Goal: Task Accomplishment & Management: Manage account settings

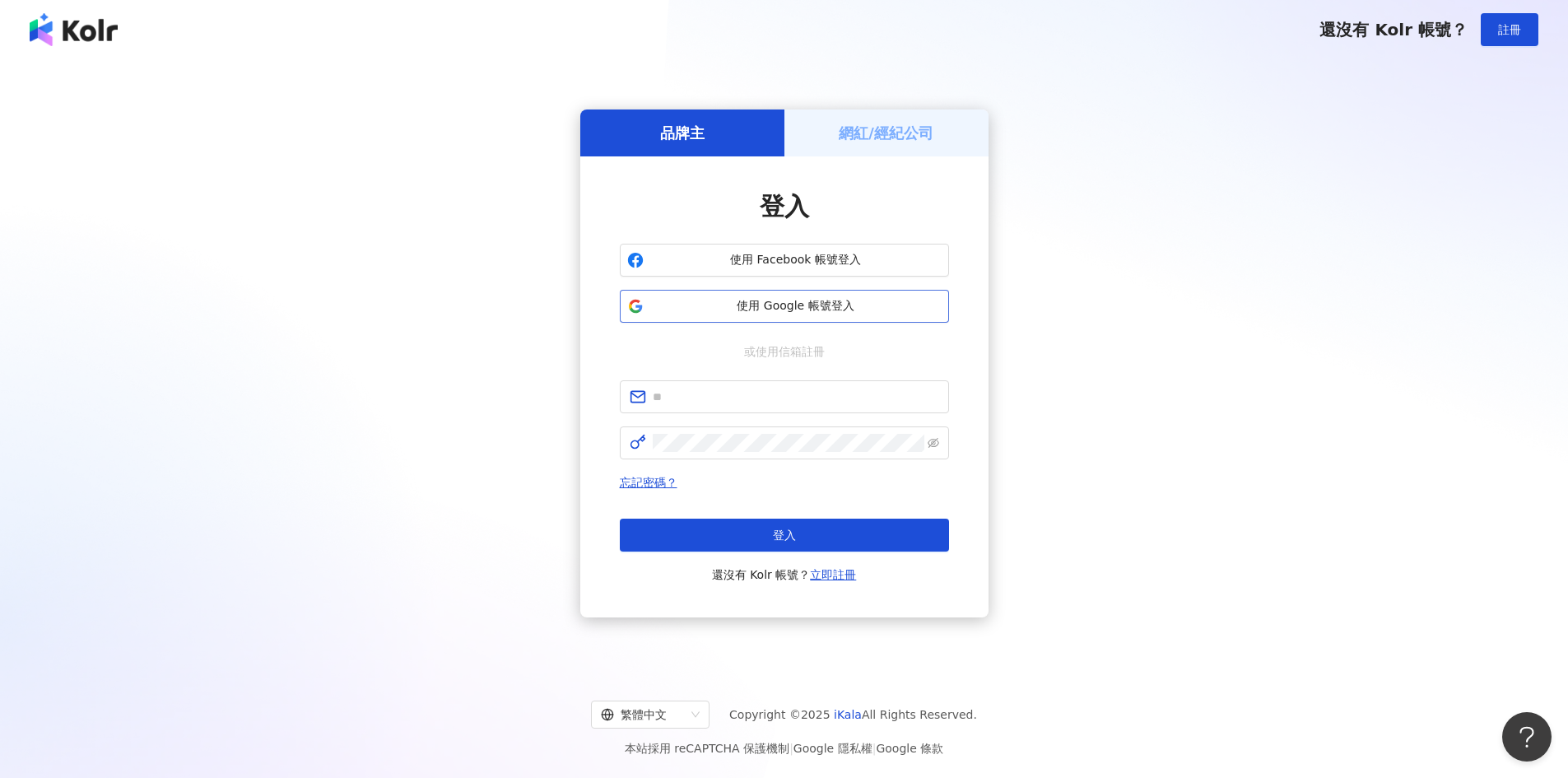
click at [784, 303] on span "使用 Google 帳號登入" at bounding box center [796, 306] width 292 height 16
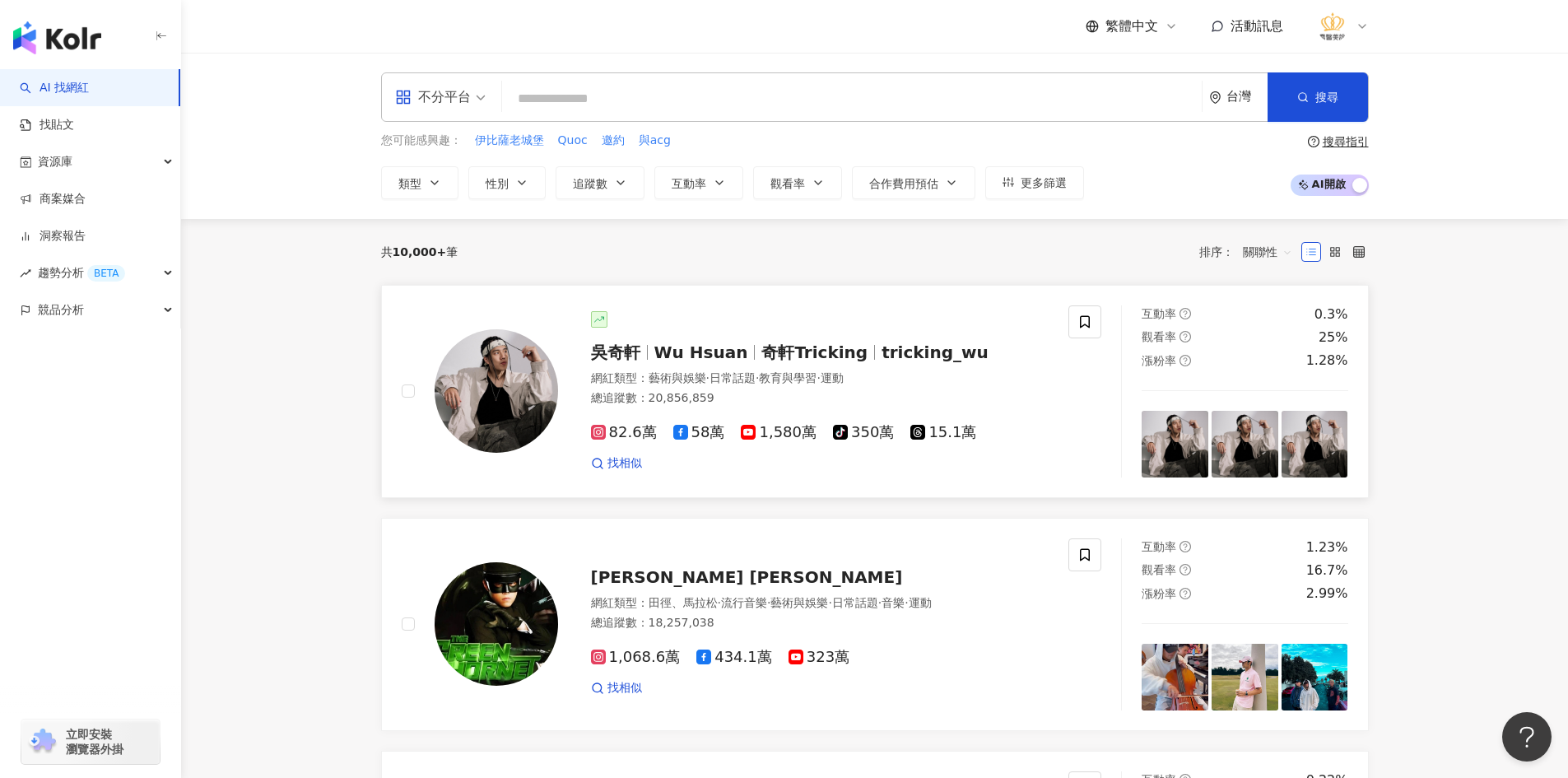
click at [518, 380] on img at bounding box center [497, 392] width 124 height 124
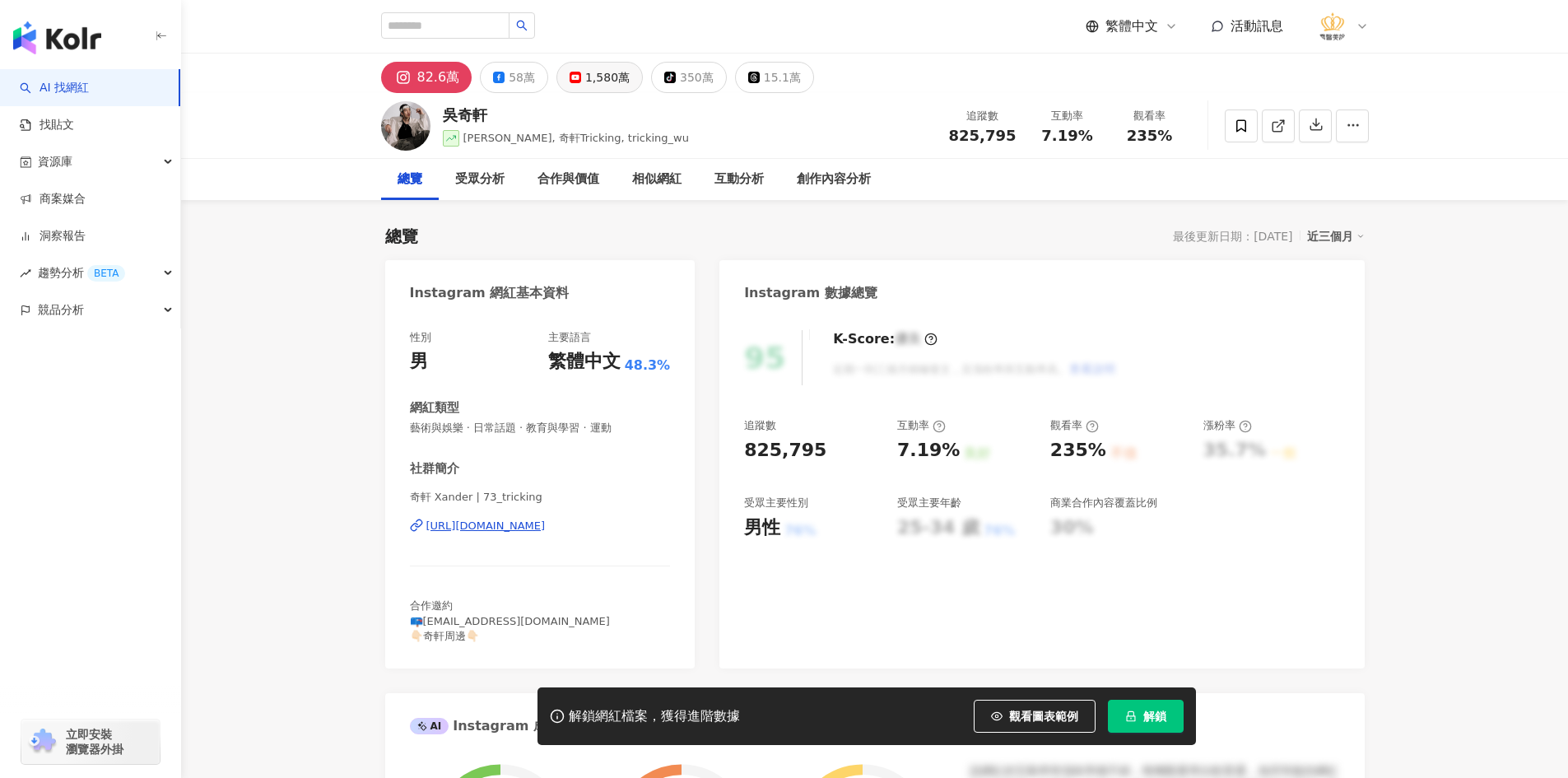
click at [614, 74] on div "1,580萬" at bounding box center [608, 77] width 44 height 23
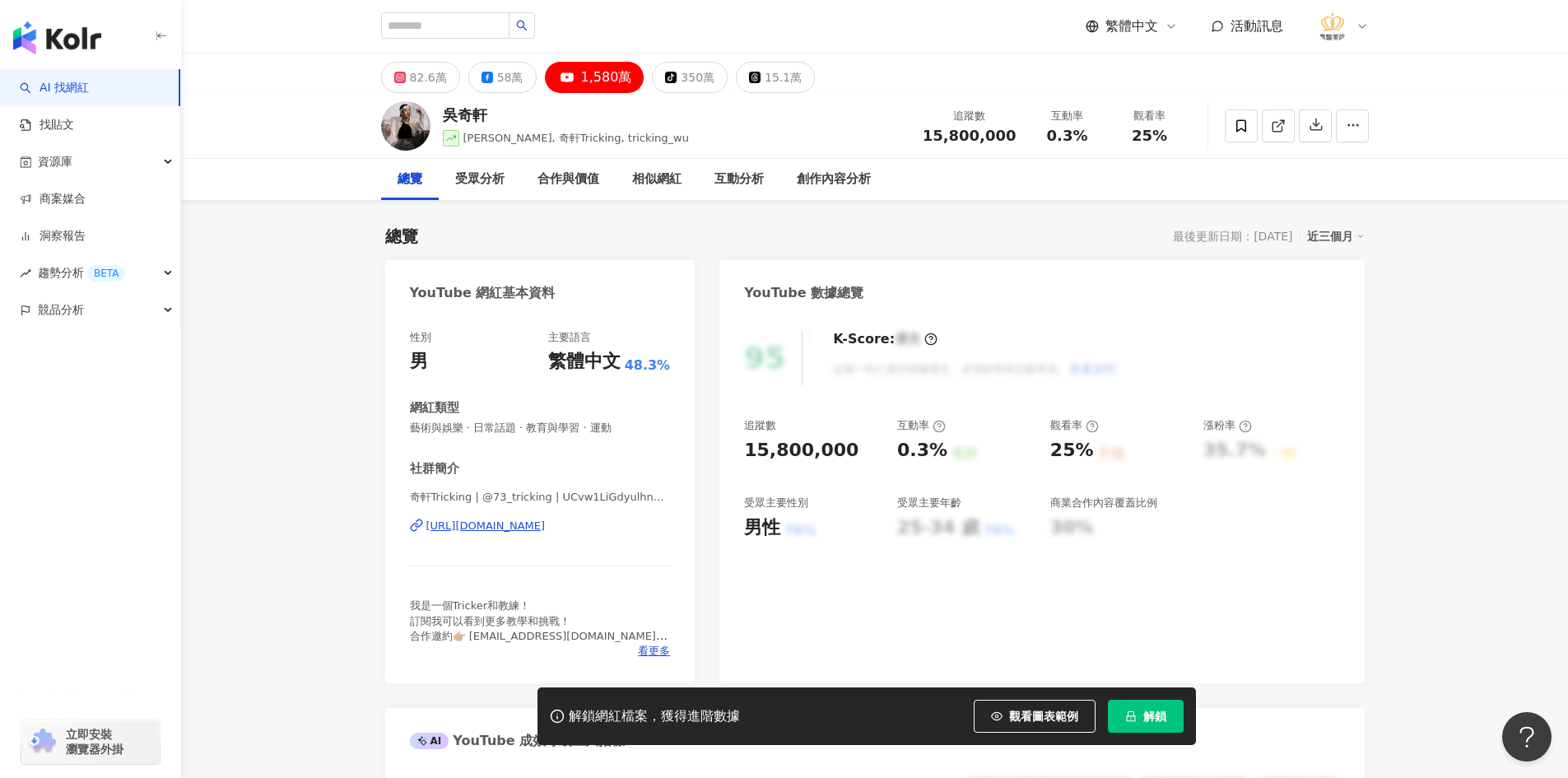
click at [546, 530] on div "https://www.youtube.com/channel/UCvw1LiGdyulhnGksJlGWB6g" at bounding box center [486, 525] width 120 height 14
click at [51, 31] on img "button" at bounding box center [58, 37] width 88 height 33
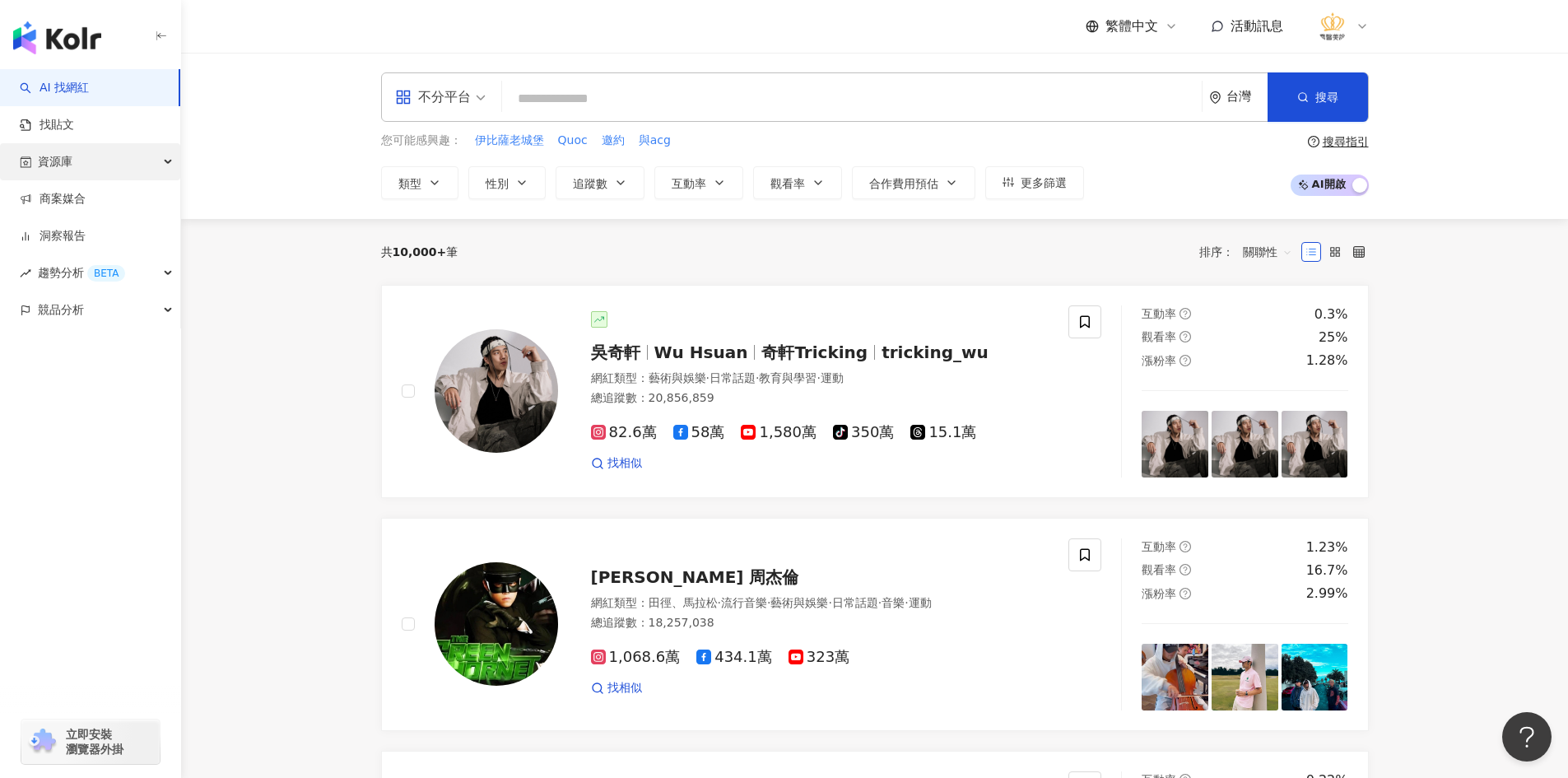
click at [85, 167] on div "資源庫" at bounding box center [90, 162] width 181 height 37
click at [1217, 30] on icon at bounding box center [1218, 26] width 14 height 14
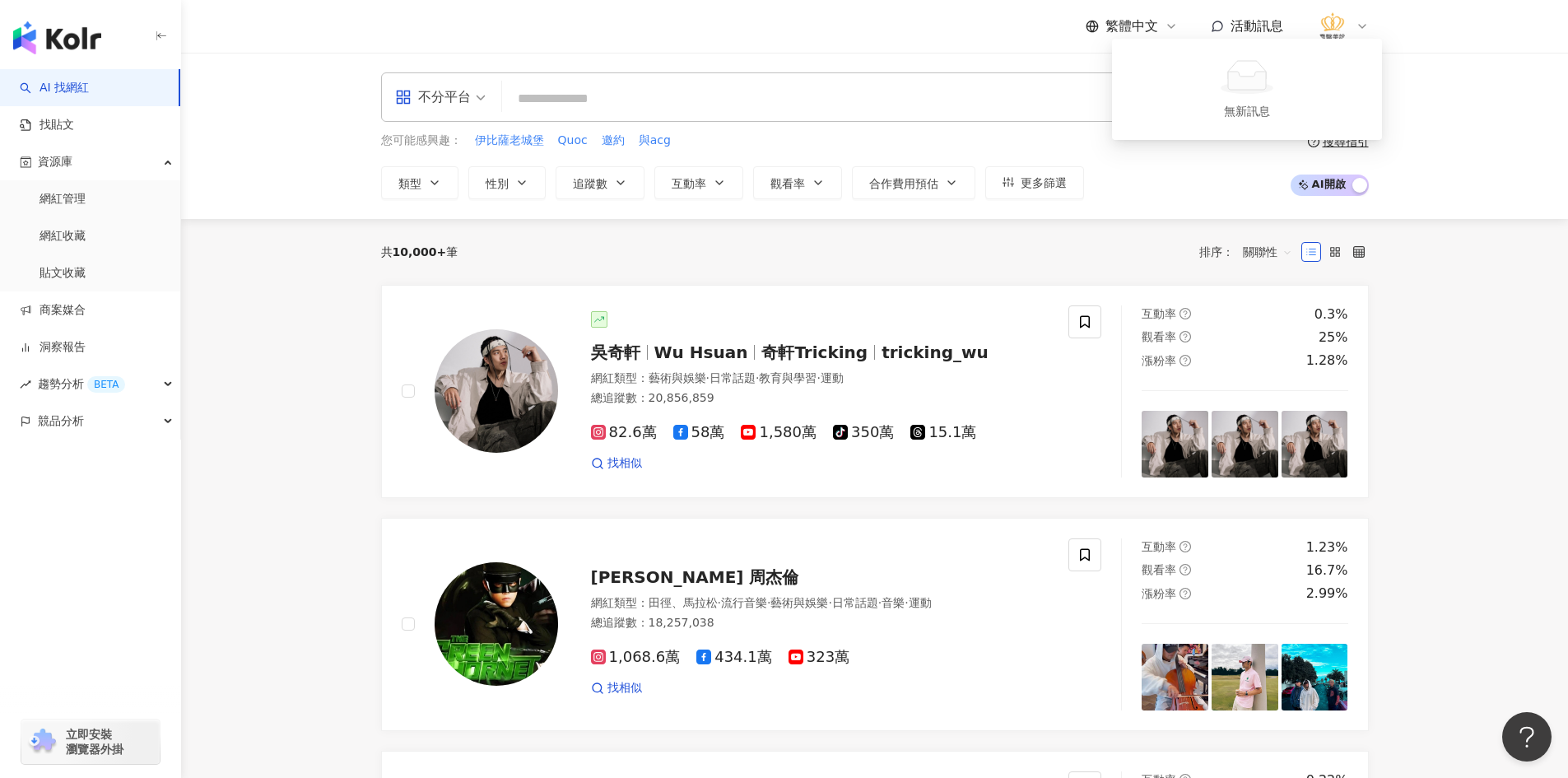
click at [1219, 23] on icon at bounding box center [1218, 26] width 14 height 14
click at [86, 313] on link "商案媒合" at bounding box center [53, 309] width 66 height 16
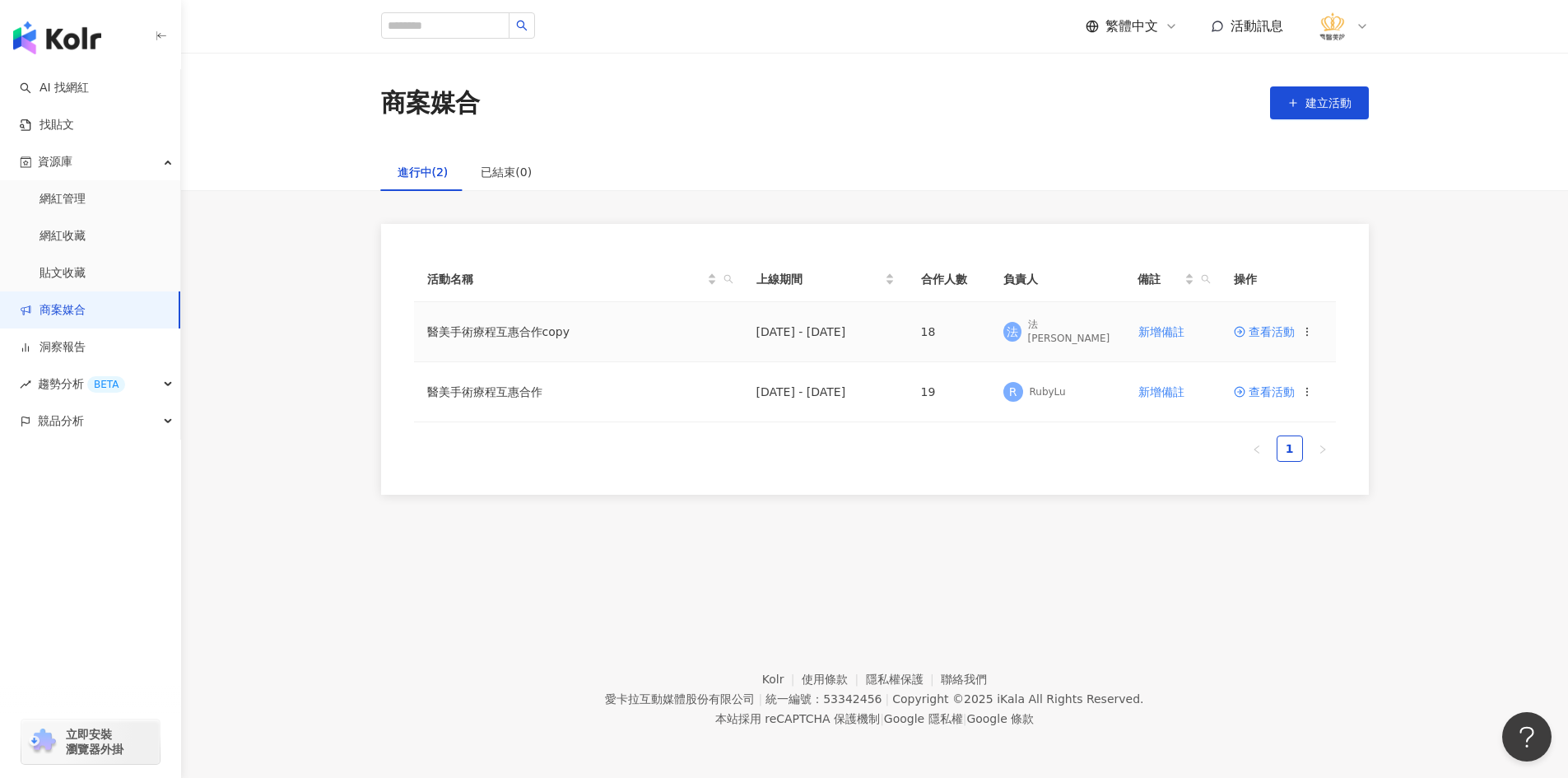
click at [1276, 326] on span "查看活動" at bounding box center [1265, 332] width 61 height 12
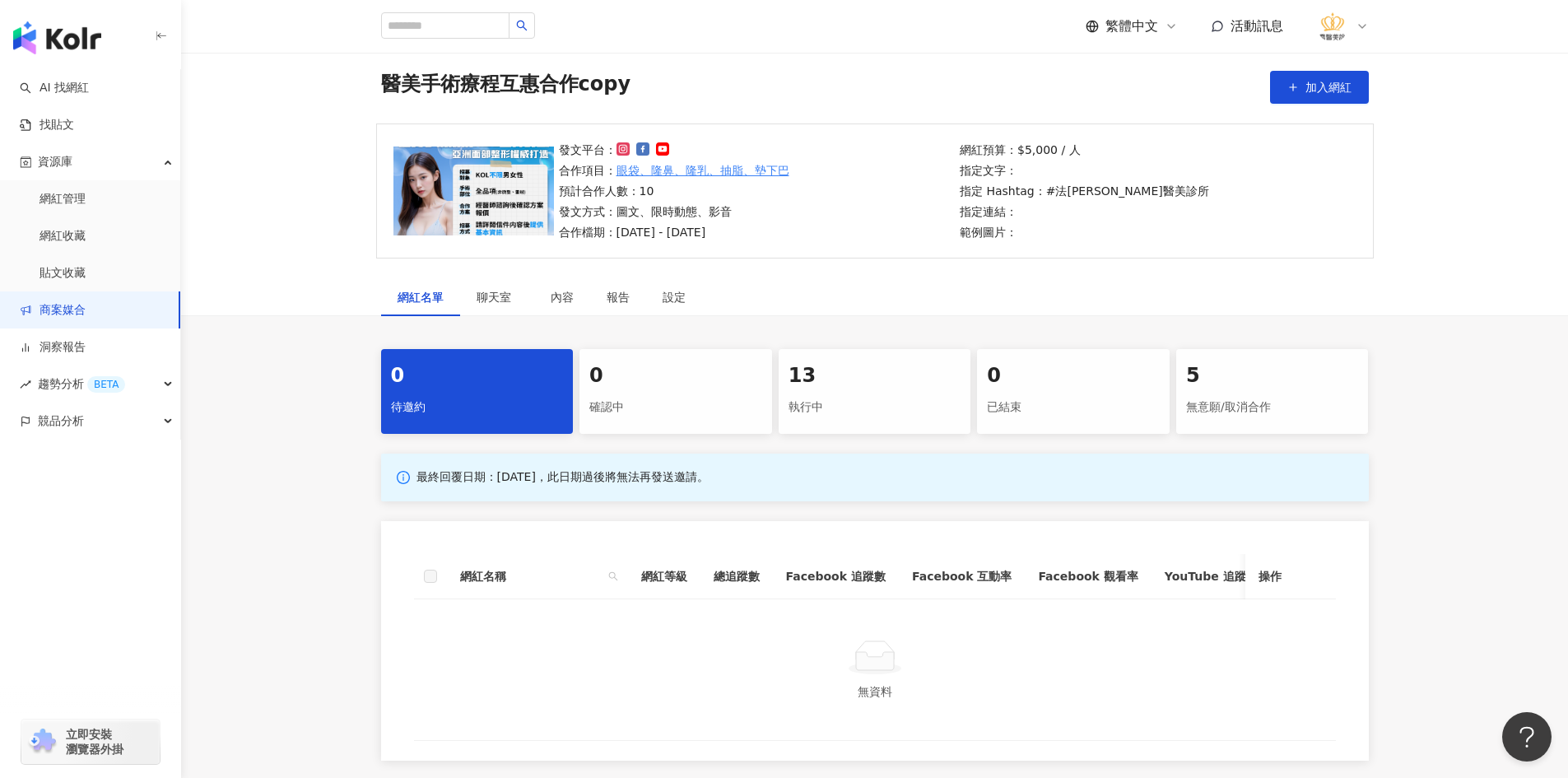
scroll to position [82, 0]
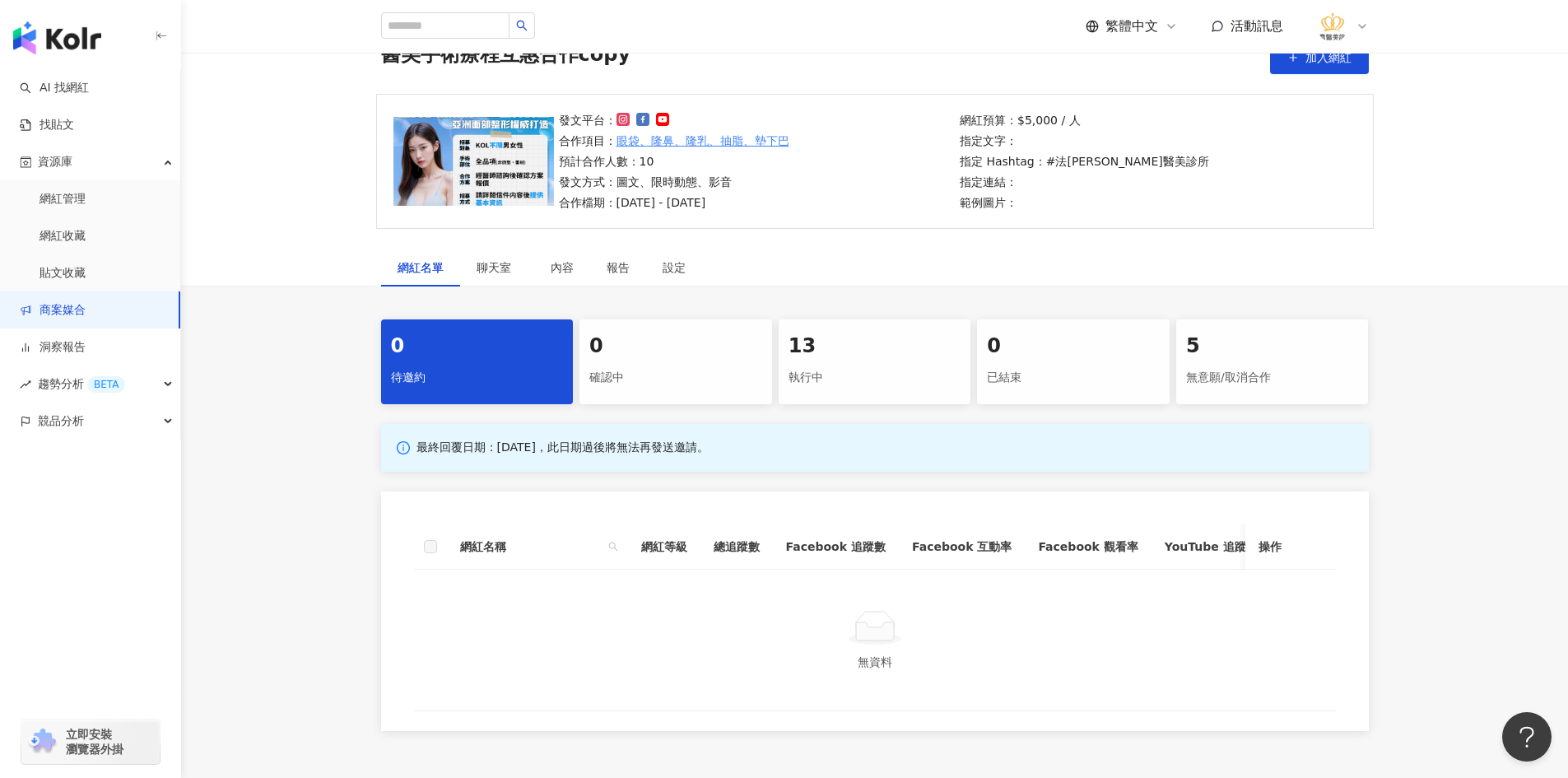
click at [879, 379] on div "執行中" at bounding box center [876, 377] width 173 height 28
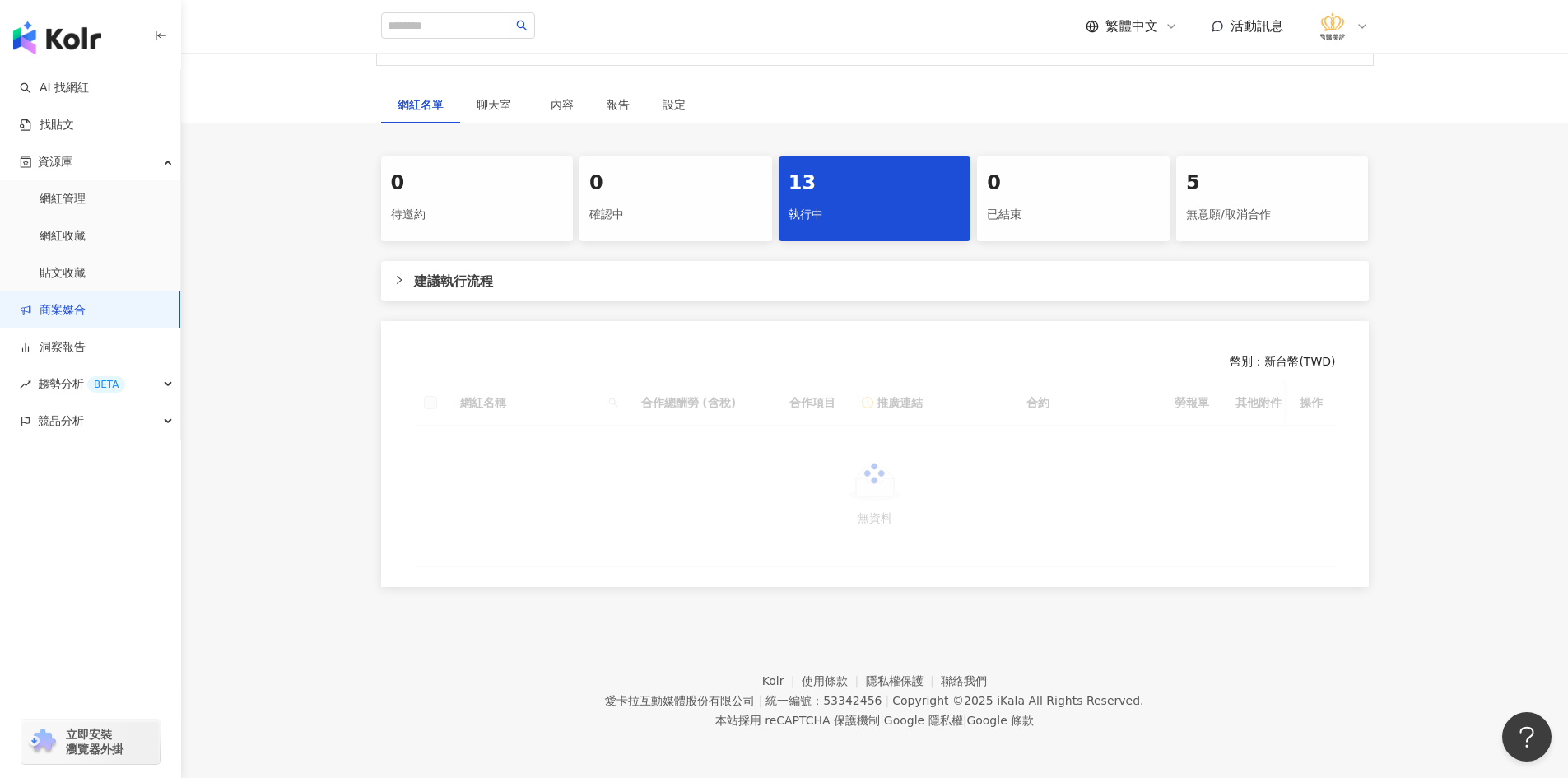
scroll to position [247, 0]
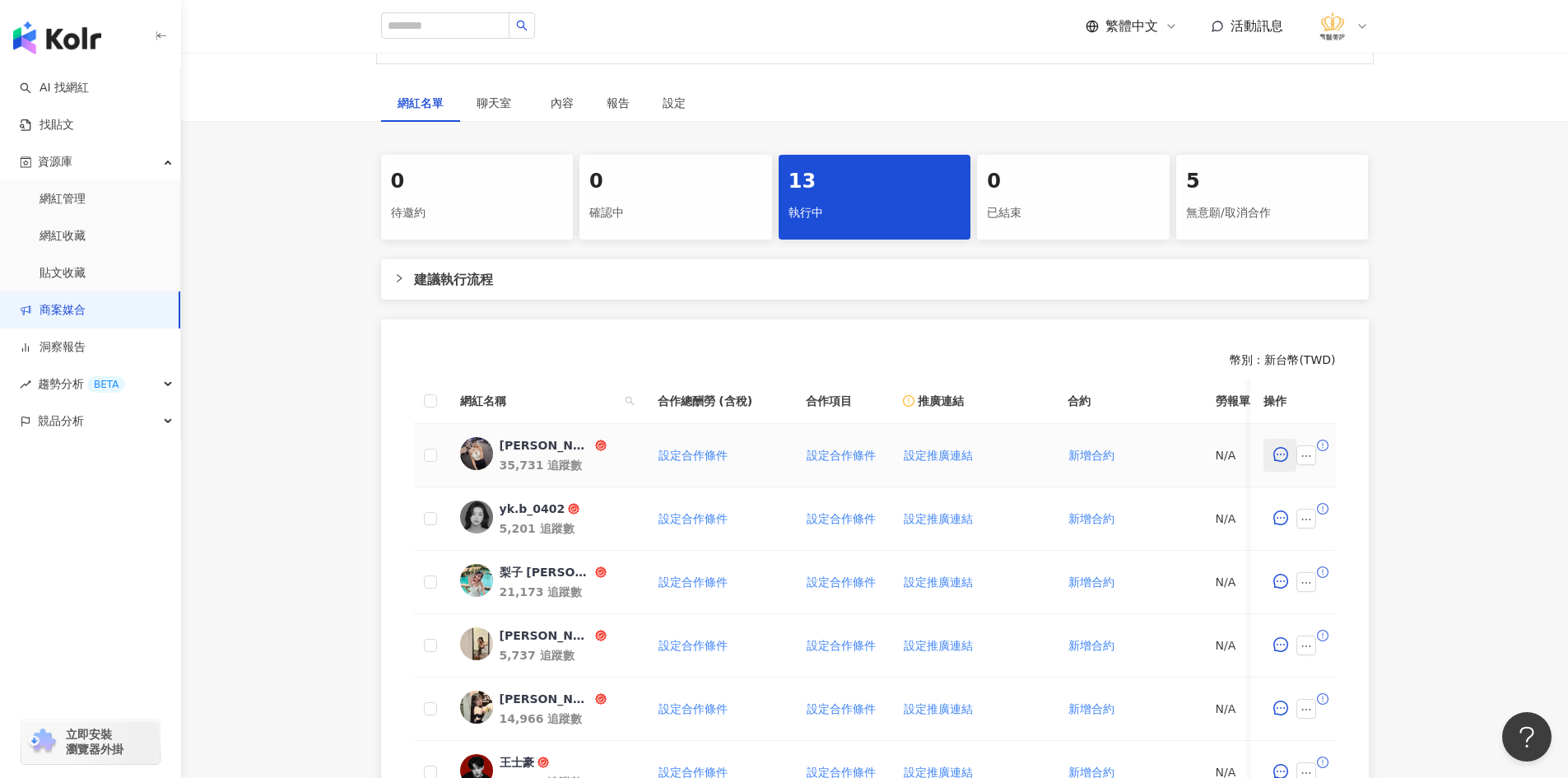
click at [1276, 457] on icon "message" at bounding box center [1281, 453] width 14 height 14
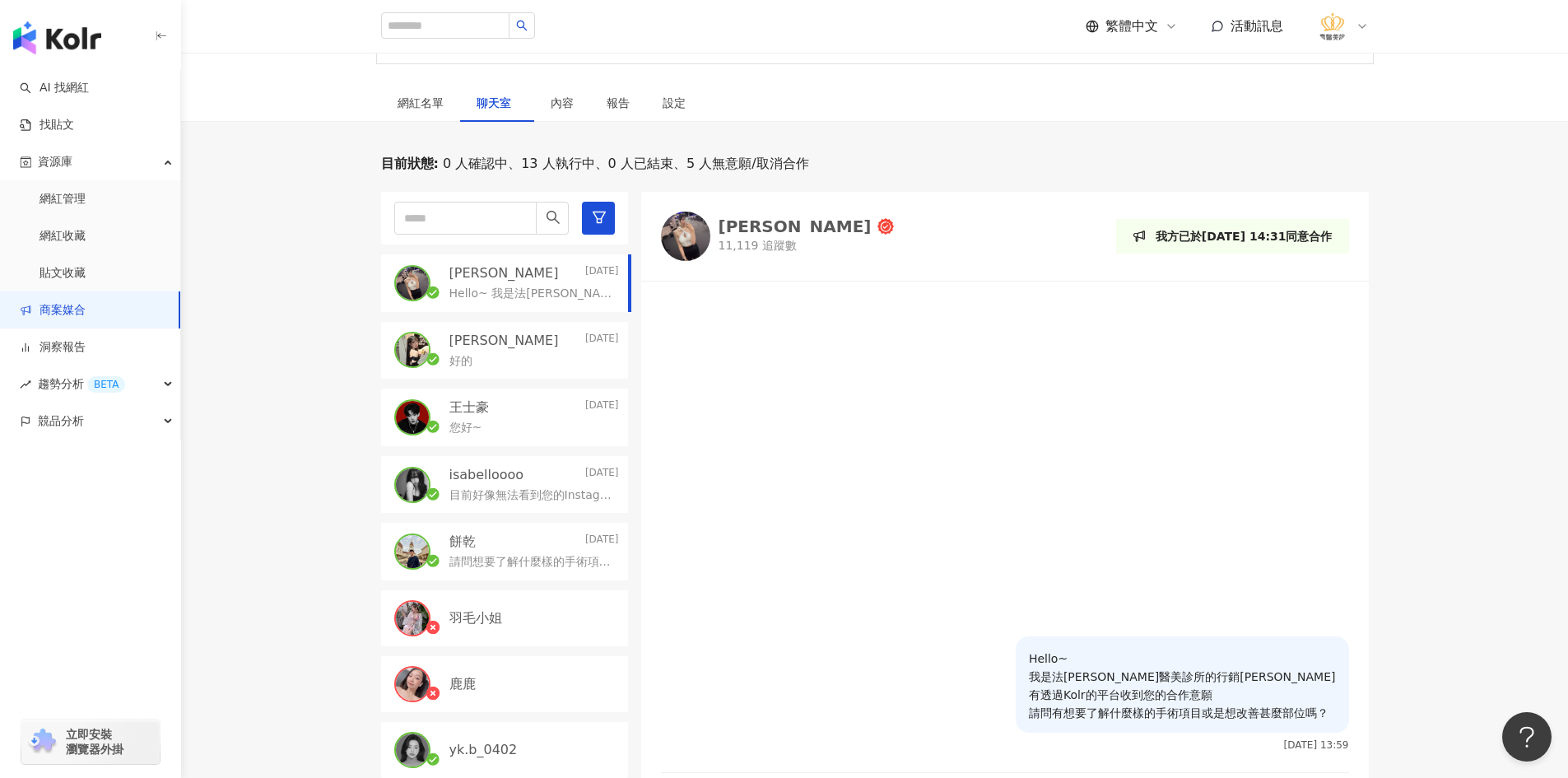
click at [59, 23] on img "button" at bounding box center [58, 37] width 88 height 33
